Goal: Task Accomplishment & Management: Use online tool/utility

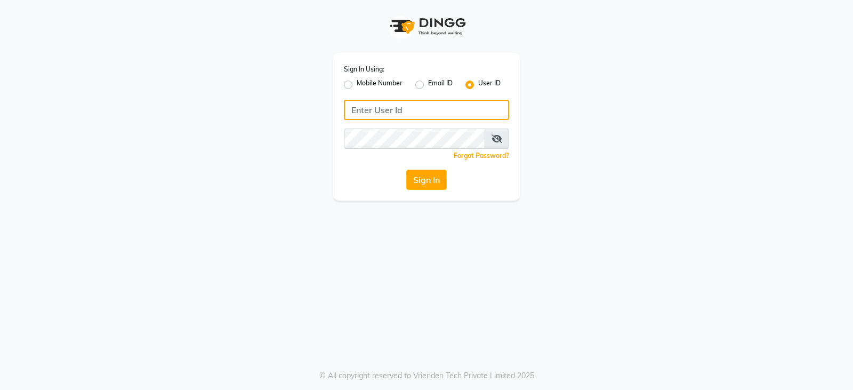
type input "styleonsalon"
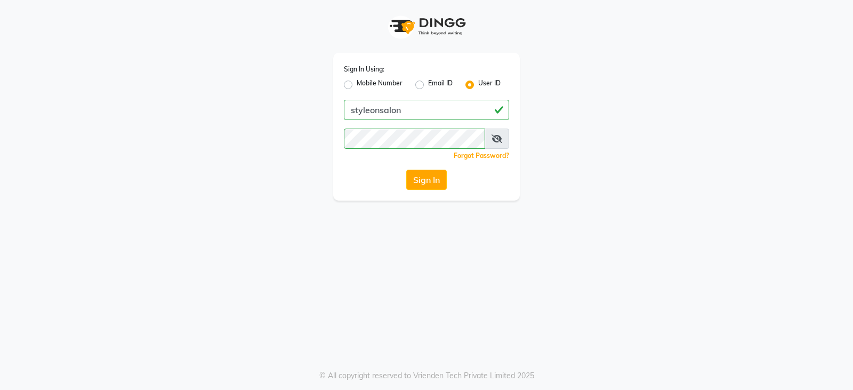
click at [450, 180] on div "Sign In" at bounding box center [426, 180] width 165 height 20
click at [438, 181] on button "Sign In" at bounding box center [426, 180] width 41 height 20
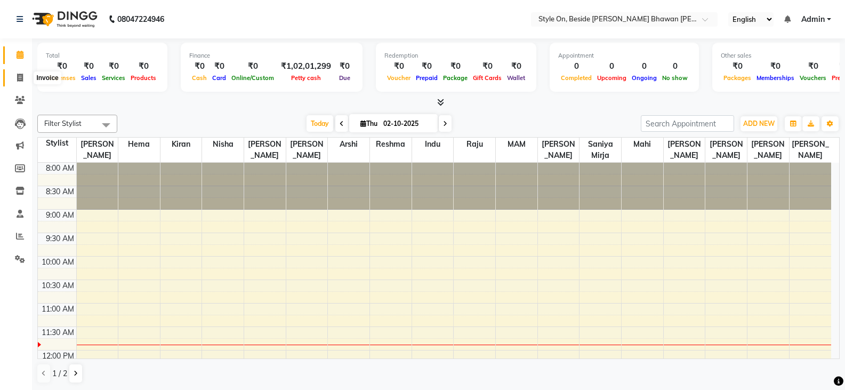
click at [21, 74] on icon at bounding box center [20, 78] width 6 height 8
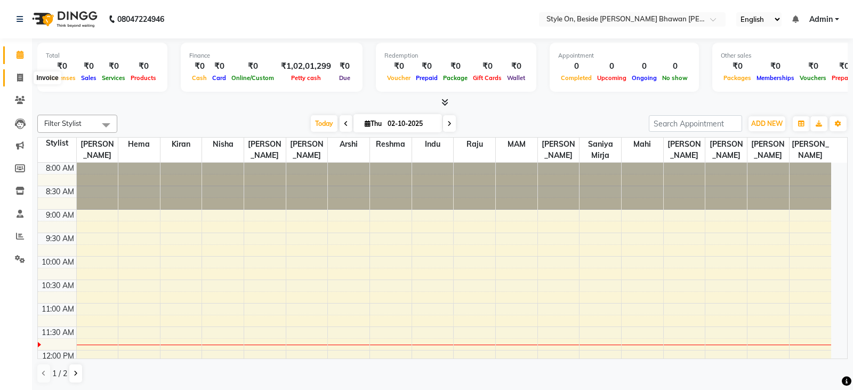
select select "4700"
select select "service"
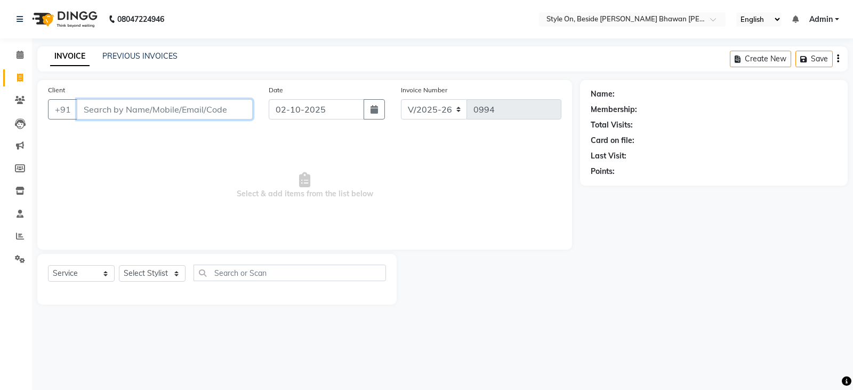
click at [192, 113] on input "Client" at bounding box center [165, 109] width 176 height 20
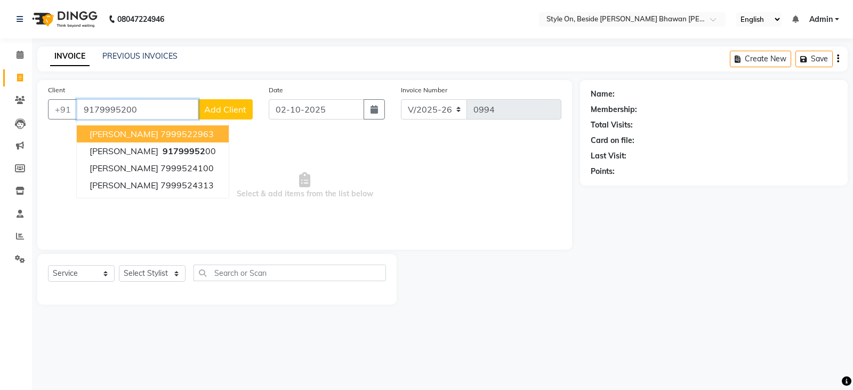
type input "9179995200"
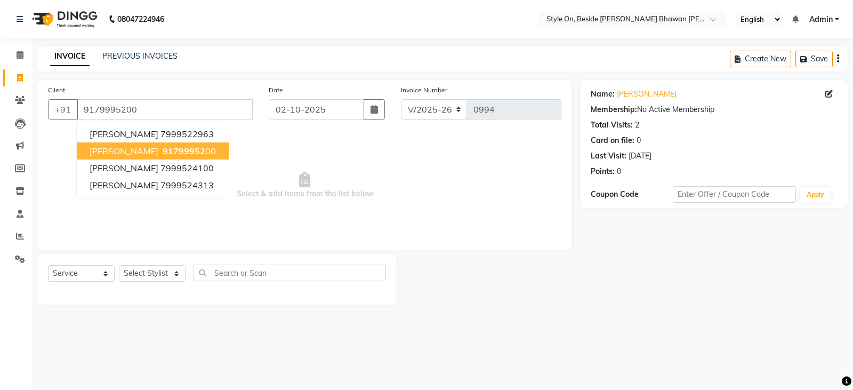
click at [196, 147] on ngb-highlight "91799952 00" at bounding box center [187, 151] width 55 height 11
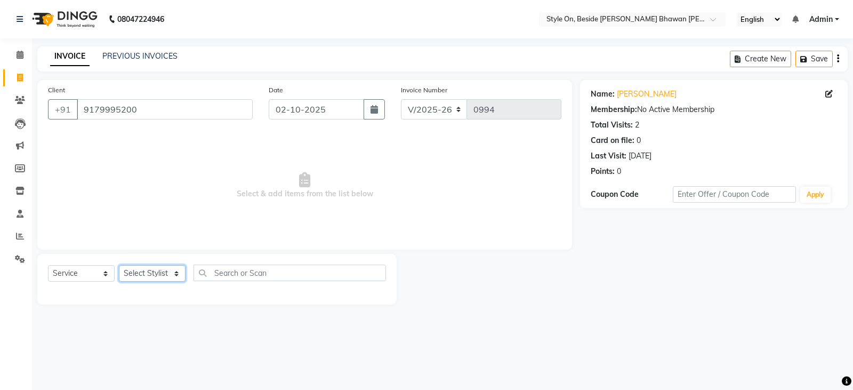
click at [157, 275] on select "Select Stylist [PERSON_NAME] Anju [PERSON_NAME] [PERSON_NAME] [PERSON_NAME] [PE…" at bounding box center [152, 273] width 67 height 17
select select "27827"
click at [119, 265] on select "Select Stylist [PERSON_NAME] Anju [PERSON_NAME] [PERSON_NAME] [PERSON_NAME] [PE…" at bounding box center [152, 273] width 67 height 17
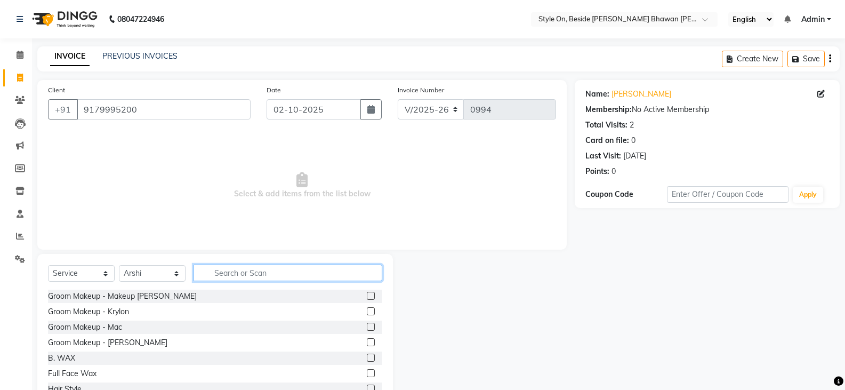
click at [273, 272] on input "text" at bounding box center [288, 272] width 189 height 17
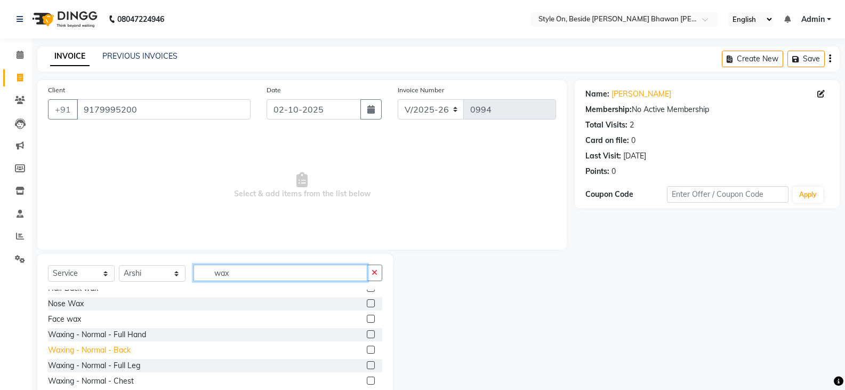
scroll to position [160, 0]
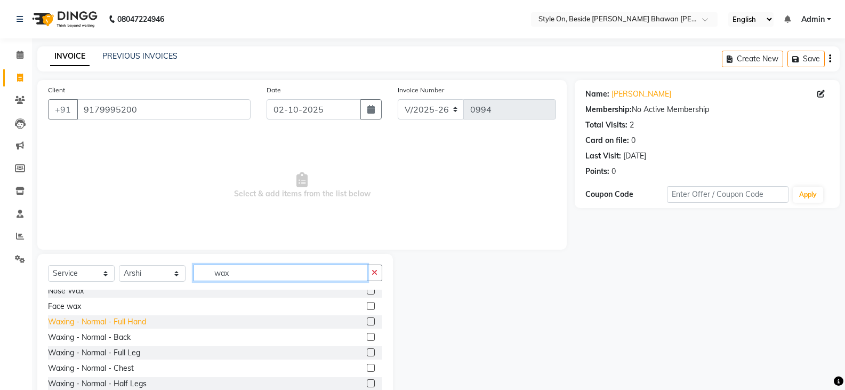
type input "wax"
click at [140, 320] on div "Waxing - Normal - Full Hand" at bounding box center [97, 321] width 98 height 11
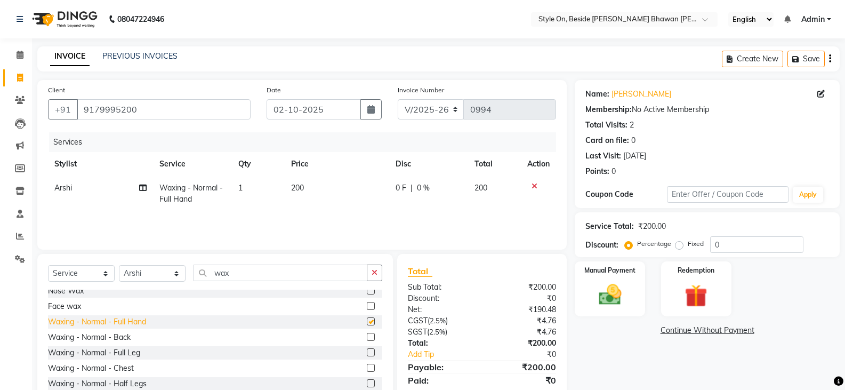
checkbox input "false"
click at [328, 196] on td "200" at bounding box center [337, 193] width 105 height 35
select select "27827"
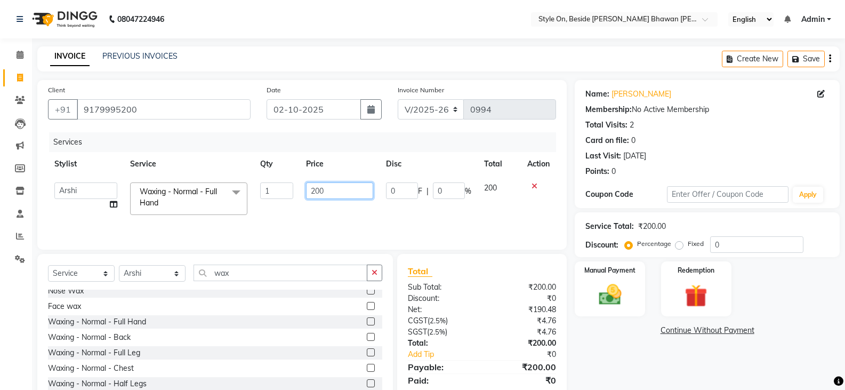
drag, startPoint x: 334, startPoint y: 186, endPoint x: 304, endPoint y: 191, distance: 30.8
click at [304, 191] on td "200" at bounding box center [339, 198] width 79 height 45
type input "250"
click at [141, 270] on select "Select Stylist [PERSON_NAME] Anju [PERSON_NAME] [PERSON_NAME] [PERSON_NAME] [PE…" at bounding box center [152, 273] width 67 height 17
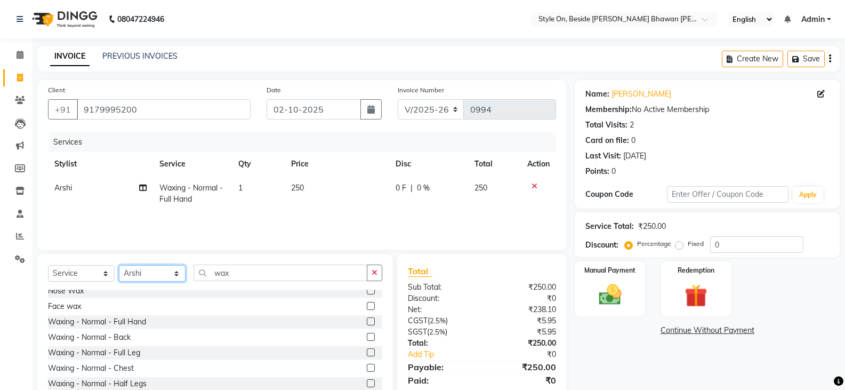
select select "27821"
click at [119, 265] on select "Select Stylist [PERSON_NAME] Anju [PERSON_NAME] [PERSON_NAME] [PERSON_NAME] [PE…" at bounding box center [152, 273] width 67 height 17
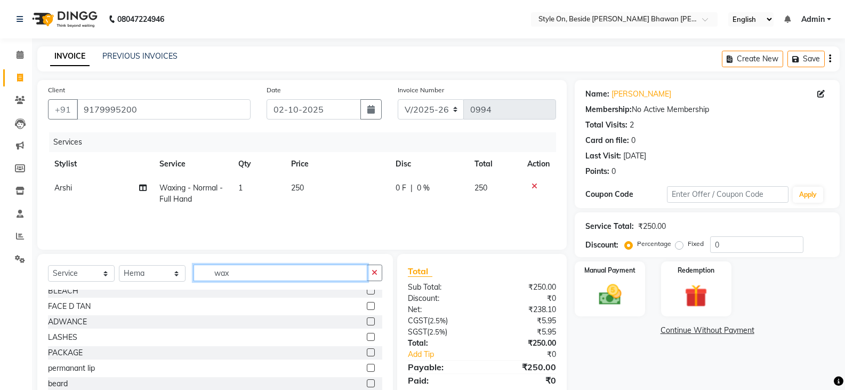
drag, startPoint x: 234, startPoint y: 268, endPoint x: 207, endPoint y: 270, distance: 26.3
click at [207, 270] on input "wax" at bounding box center [281, 272] width 174 height 17
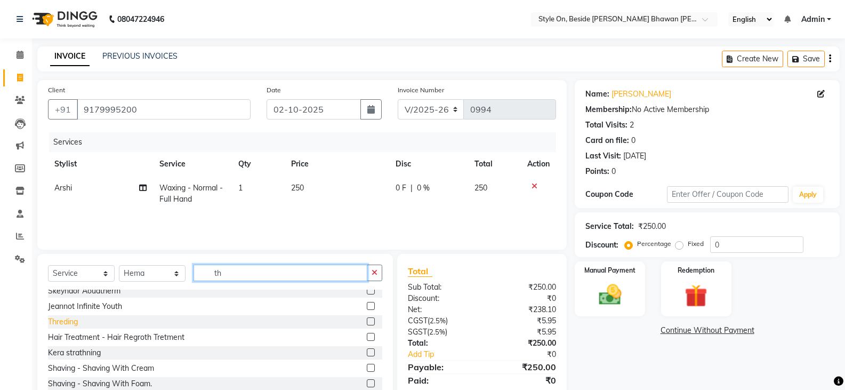
type input "th"
click at [71, 324] on div "Threding" at bounding box center [63, 321] width 30 height 11
checkbox input "false"
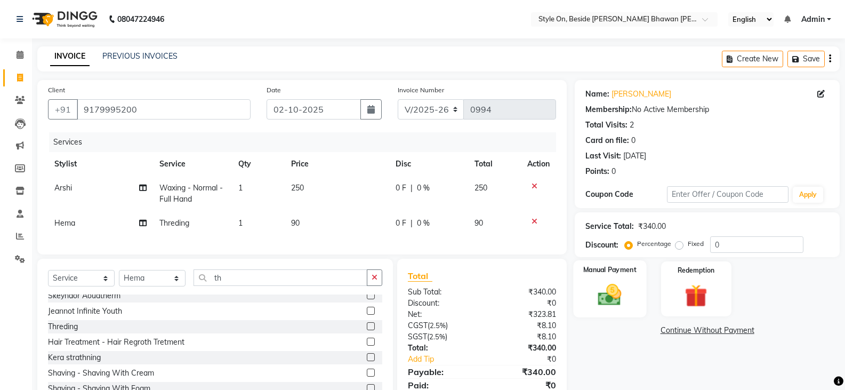
click at [613, 297] on img at bounding box center [610, 294] width 38 height 27
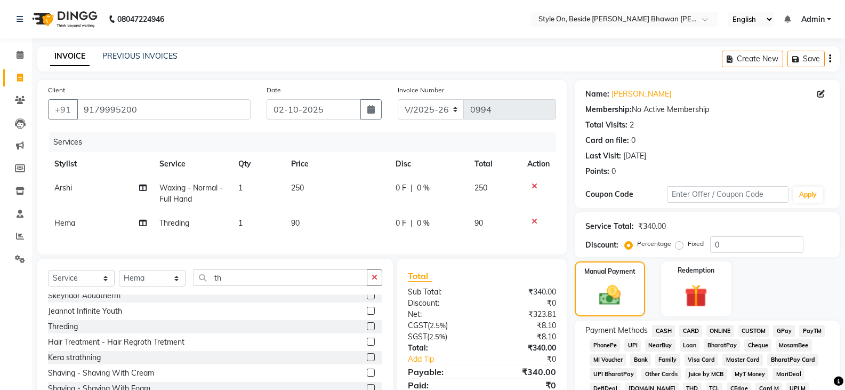
click at [822, 326] on span "PayTM" at bounding box center [812, 331] width 26 height 12
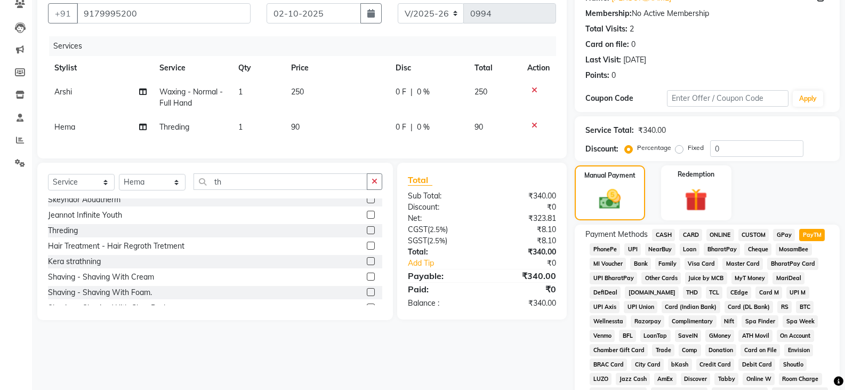
scroll to position [267, 0]
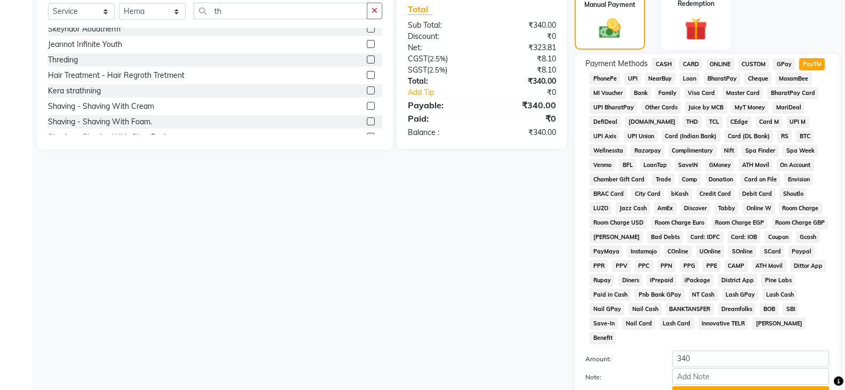
click at [744, 386] on button "Add Payment" at bounding box center [750, 394] width 157 height 17
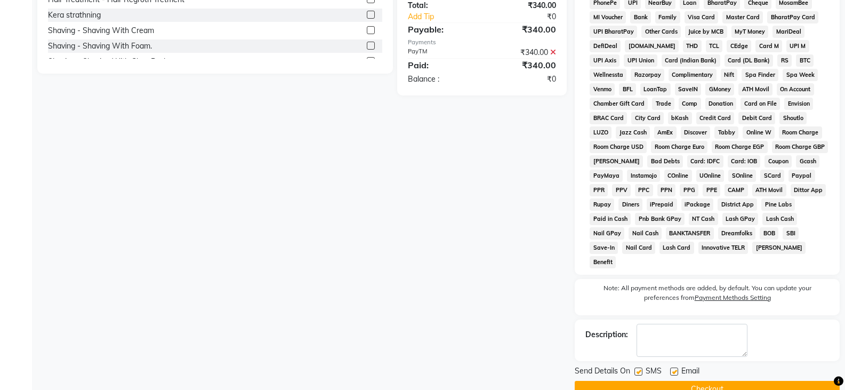
scroll to position [351, 0]
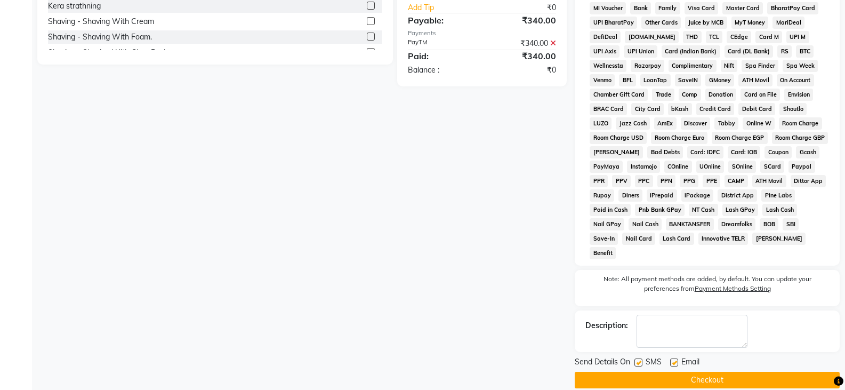
click at [728, 372] on button "Checkout" at bounding box center [707, 380] width 265 height 17
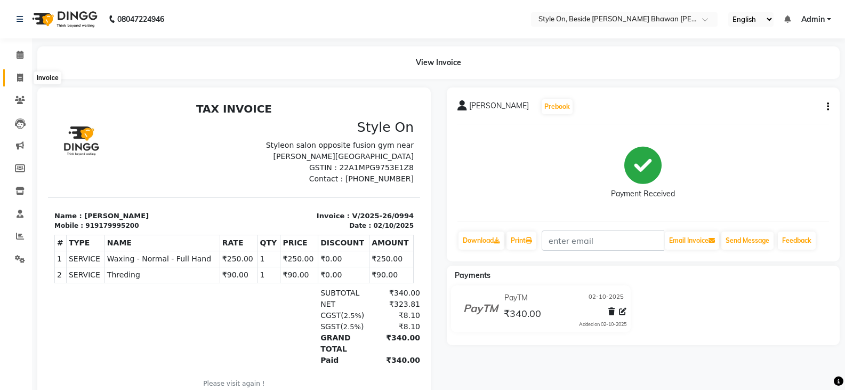
click at [18, 76] on icon at bounding box center [20, 78] width 6 height 8
select select "4700"
select select "service"
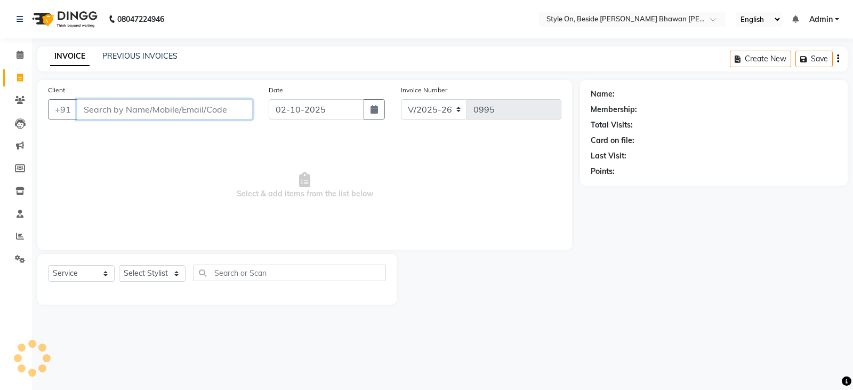
click at [111, 108] on input "Client" at bounding box center [165, 109] width 176 height 20
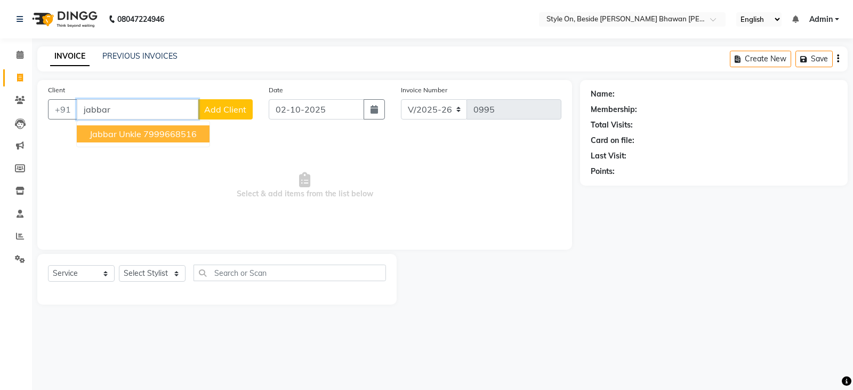
click at [139, 129] on span "Jabbar unkle" at bounding box center [116, 134] width 52 height 11
type input "7999668516"
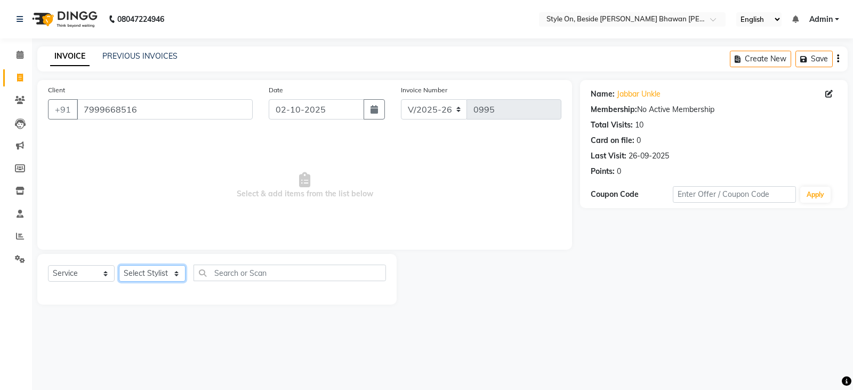
click at [159, 273] on select "Select Stylist [PERSON_NAME] Anju [PERSON_NAME] [PERSON_NAME] [PERSON_NAME] [PE…" at bounding box center [152, 273] width 67 height 17
select select "27831"
click at [119, 265] on select "Select Stylist [PERSON_NAME] Anju [PERSON_NAME] [PERSON_NAME] [PERSON_NAME] [PE…" at bounding box center [152, 273] width 67 height 17
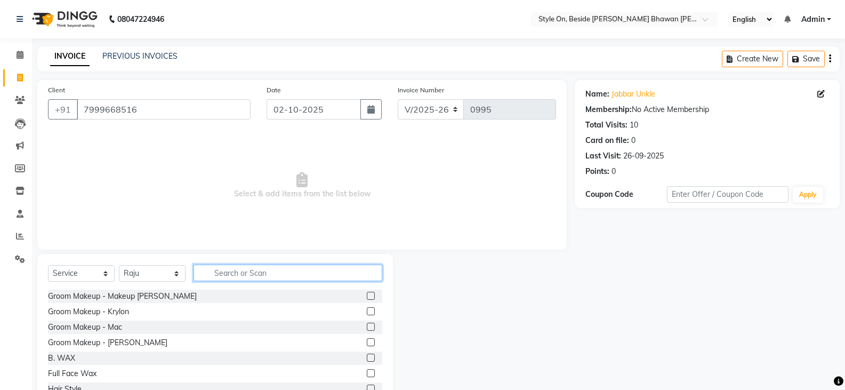
click at [217, 272] on input "text" at bounding box center [288, 272] width 189 height 17
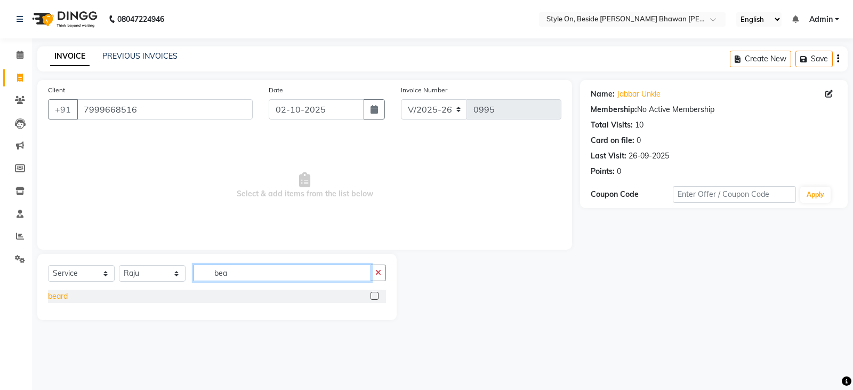
type input "bea"
click at [66, 294] on div "beard" at bounding box center [58, 296] width 20 height 11
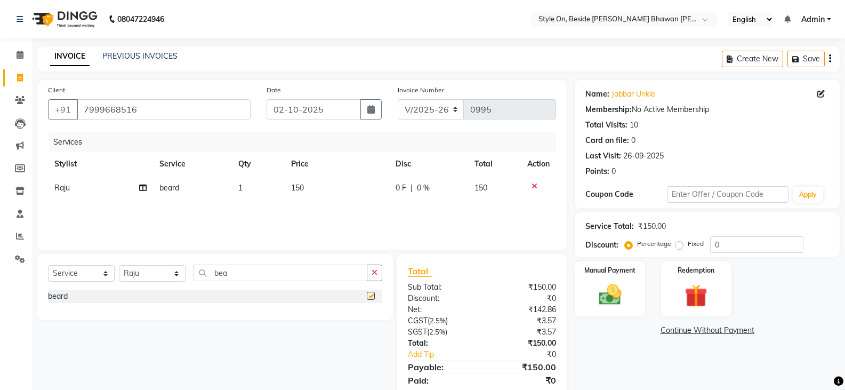
checkbox input "false"
click at [590, 287] on div "Manual Payment" at bounding box center [610, 288] width 73 height 57
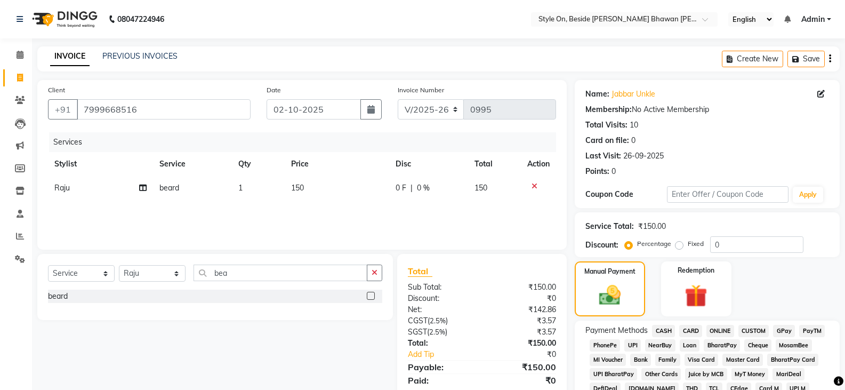
click at [661, 325] on span "CASH" at bounding box center [663, 331] width 23 height 12
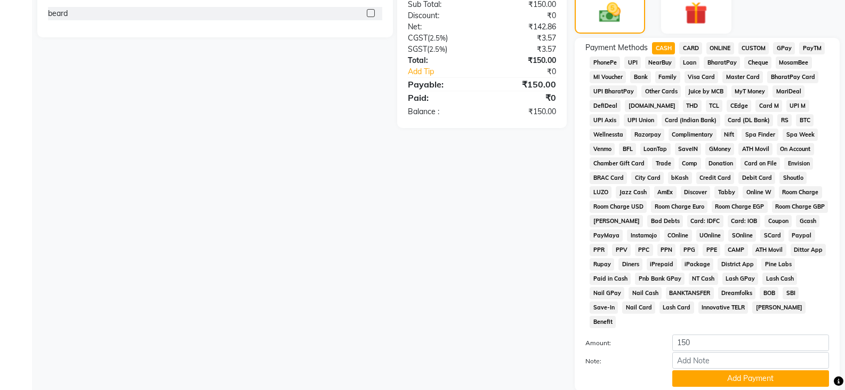
scroll to position [320, 0]
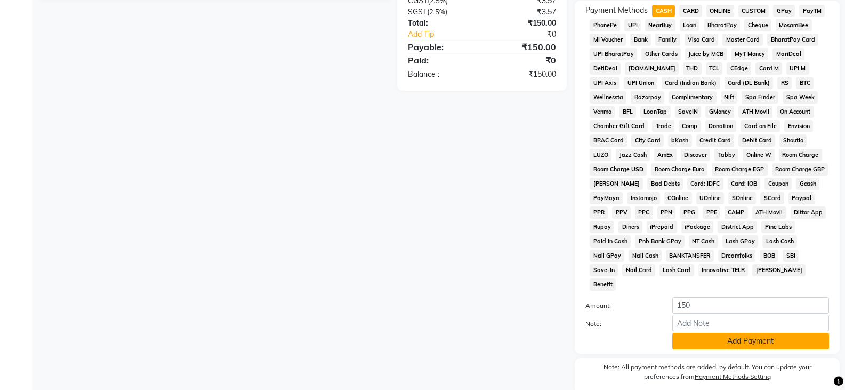
click at [707, 333] on button "Add Payment" at bounding box center [750, 341] width 157 height 17
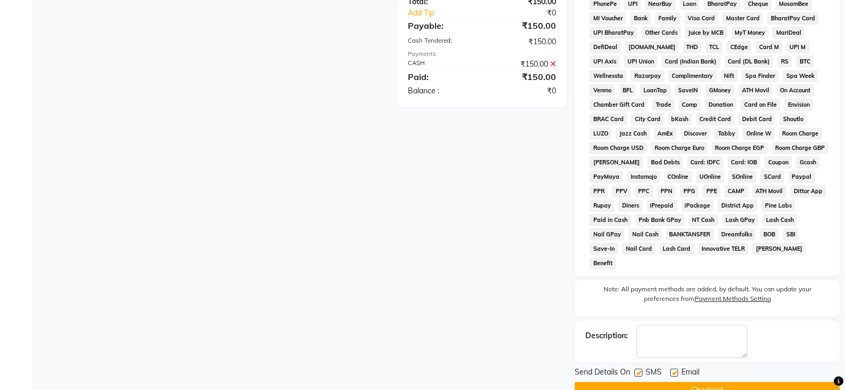
scroll to position [351, 0]
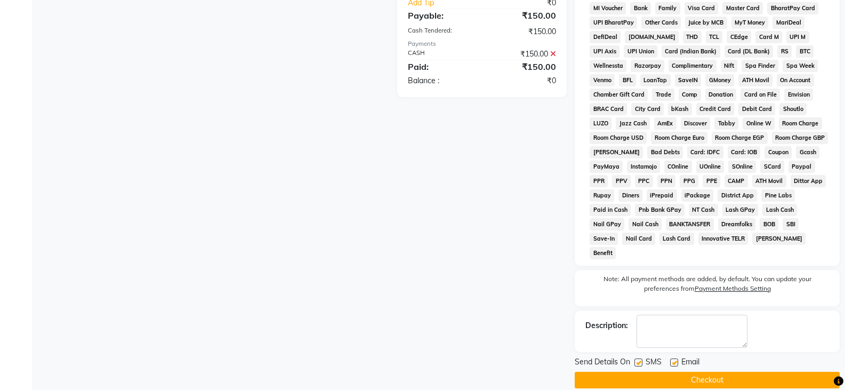
click at [707, 372] on button "Checkout" at bounding box center [707, 380] width 265 height 17
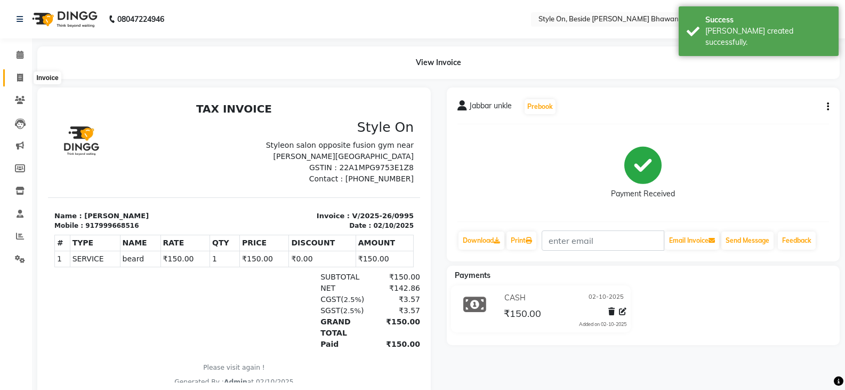
click at [18, 76] on icon at bounding box center [20, 78] width 6 height 8
select select "service"
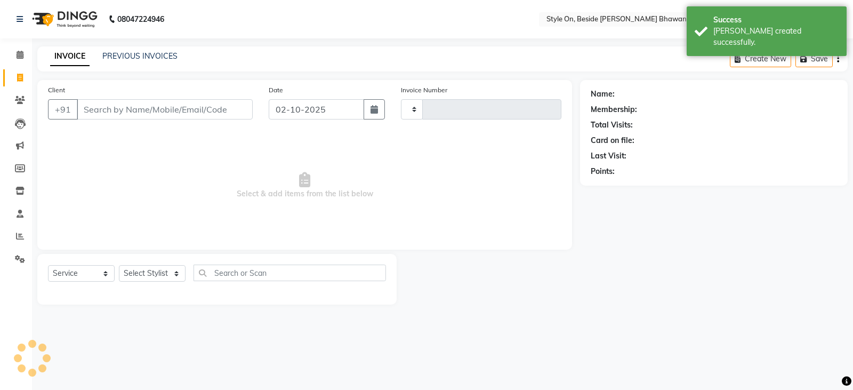
type input "0996"
select select "4700"
